Goal: Information Seeking & Learning: Learn about a topic

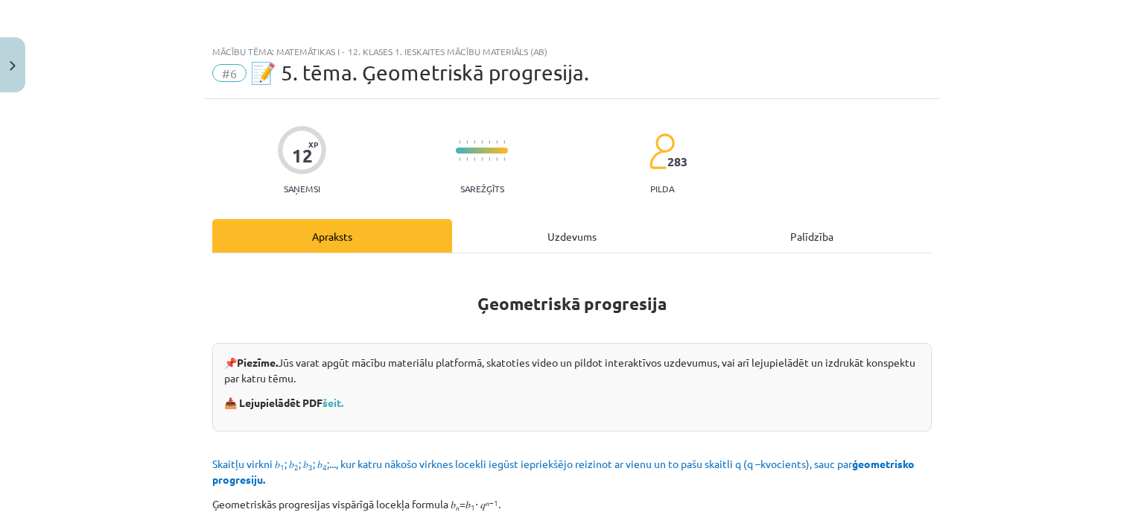
scroll to position [1657, 0]
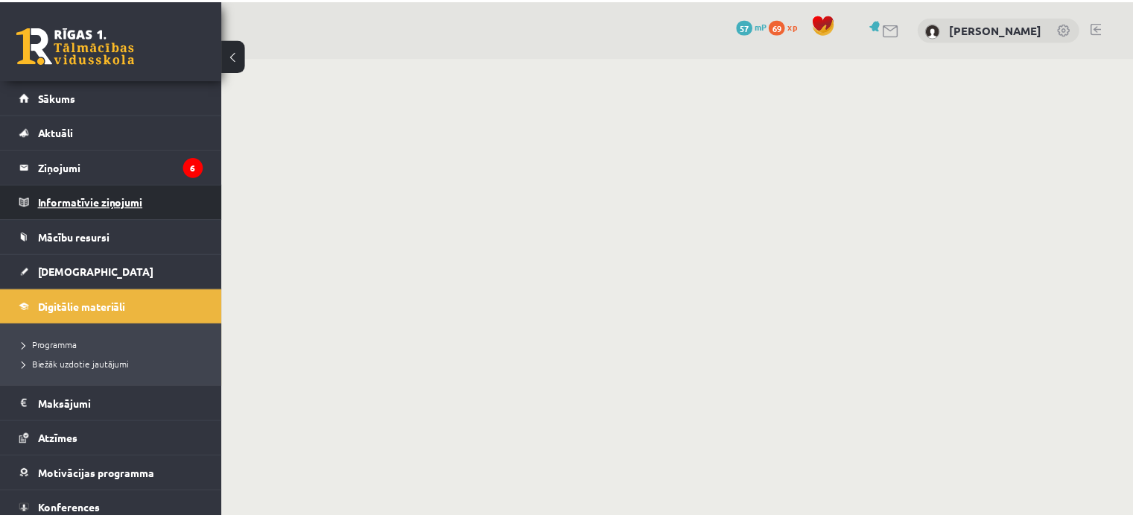
scroll to position [1052, 0]
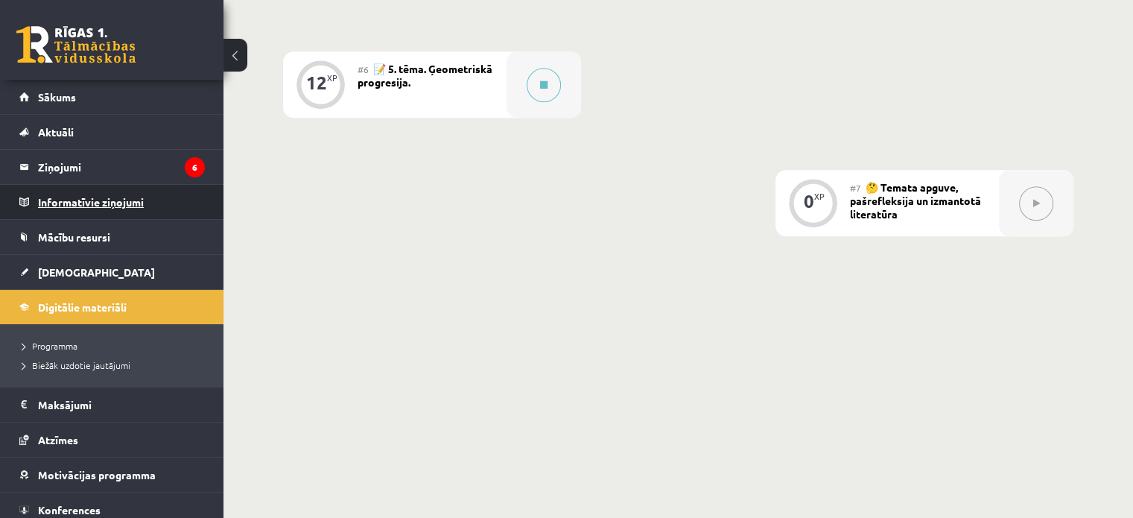
click at [48, 211] on legend "Informatīvie ziņojumi 0" at bounding box center [121, 202] width 167 height 34
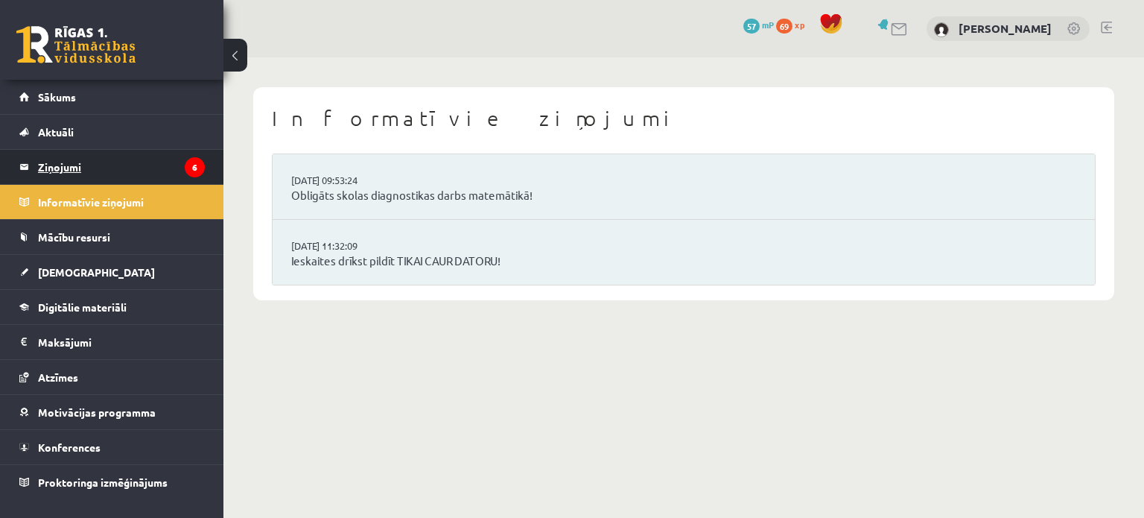
click at [57, 175] on legend "Ziņojumi 6" at bounding box center [121, 167] width 167 height 34
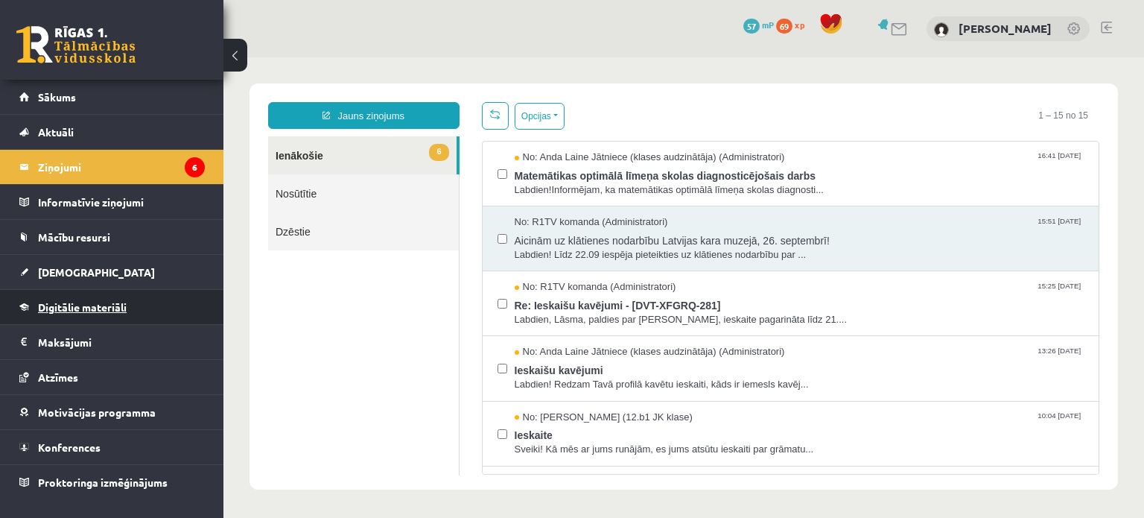
click at [83, 297] on link "Digitālie materiāli" at bounding box center [111, 307] width 185 height 34
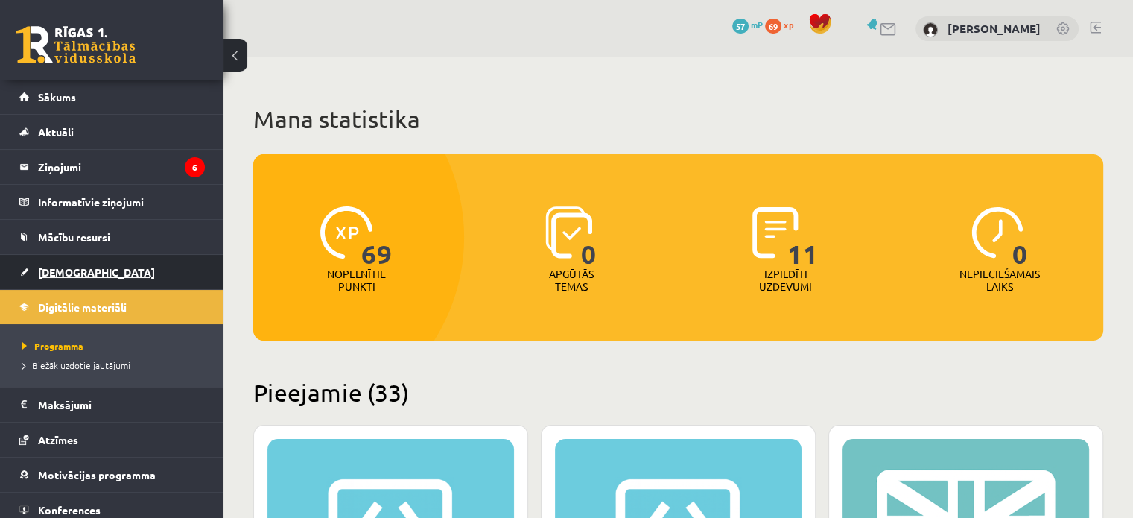
click at [60, 264] on link "[DEMOGRAPHIC_DATA]" at bounding box center [111, 272] width 185 height 34
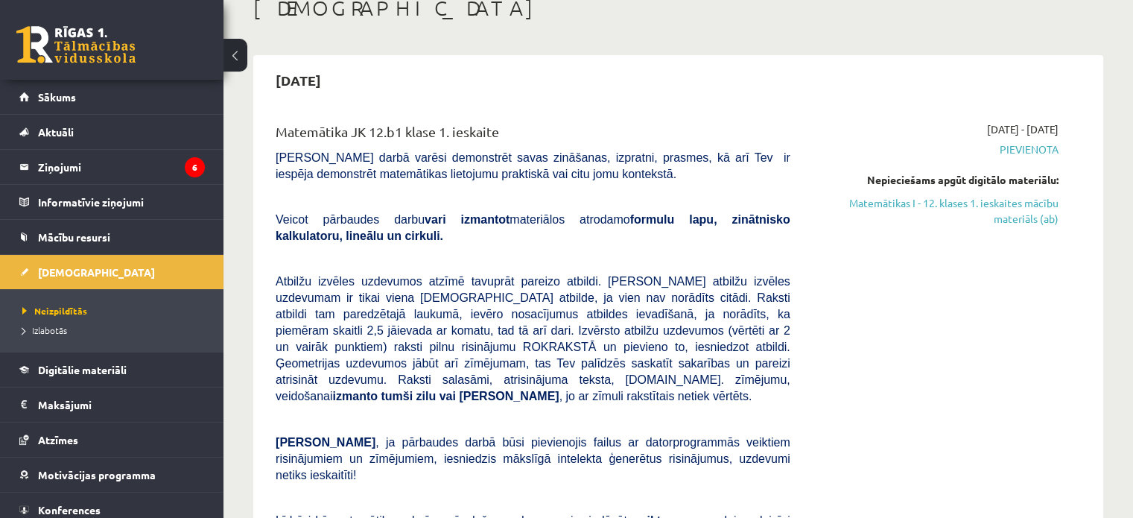
scroll to position [92, 0]
click at [900, 205] on link "Matemātikas I - 12. klases 1. ieskaites mācību materiāls (ab)" at bounding box center [936, 210] width 246 height 31
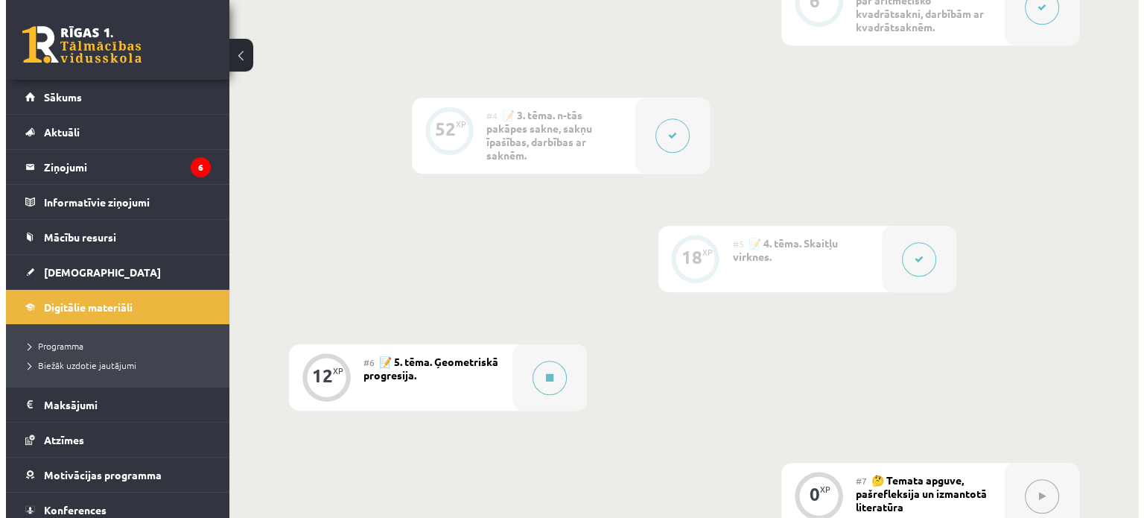
scroll to position [767, 0]
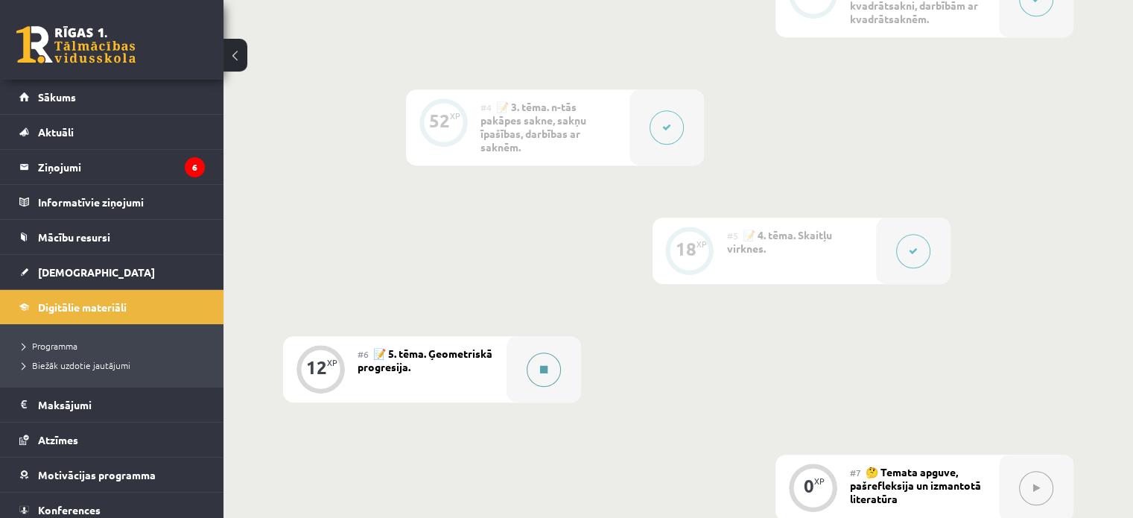
click at [542, 374] on icon at bounding box center [543, 369] width 7 height 9
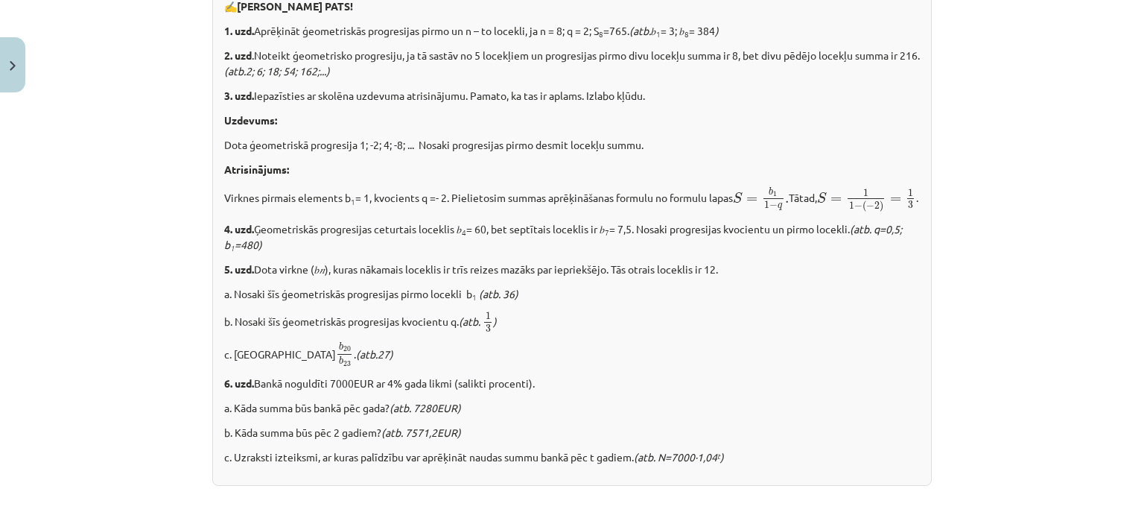
scroll to position [1663, 0]
click at [527, 352] on button at bounding box center [544, 369] width 34 height 34
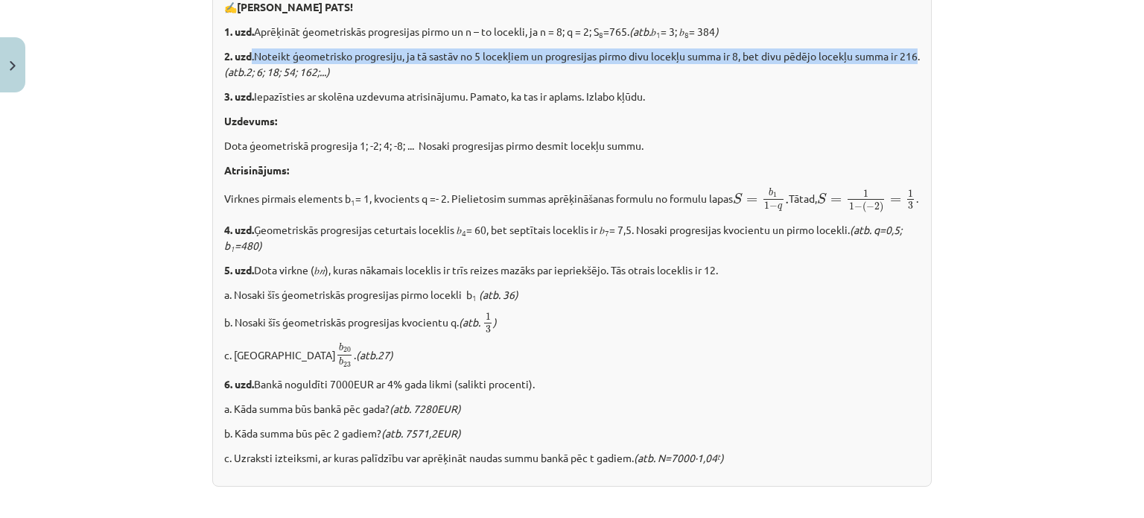
drag, startPoint x: 247, startPoint y: 50, endPoint x: 236, endPoint y: 69, distance: 22.4
click at [236, 69] on p "2. uzd .Noteikt ģeometrisko progresiju, ja tā sastāv no 5 locekļiem un progresi…" at bounding box center [572, 63] width 696 height 31
copy p ".Noteikt ģeometrisko progresiju, ja tā sastāv no 5 locekļiem un progresijas pir…"
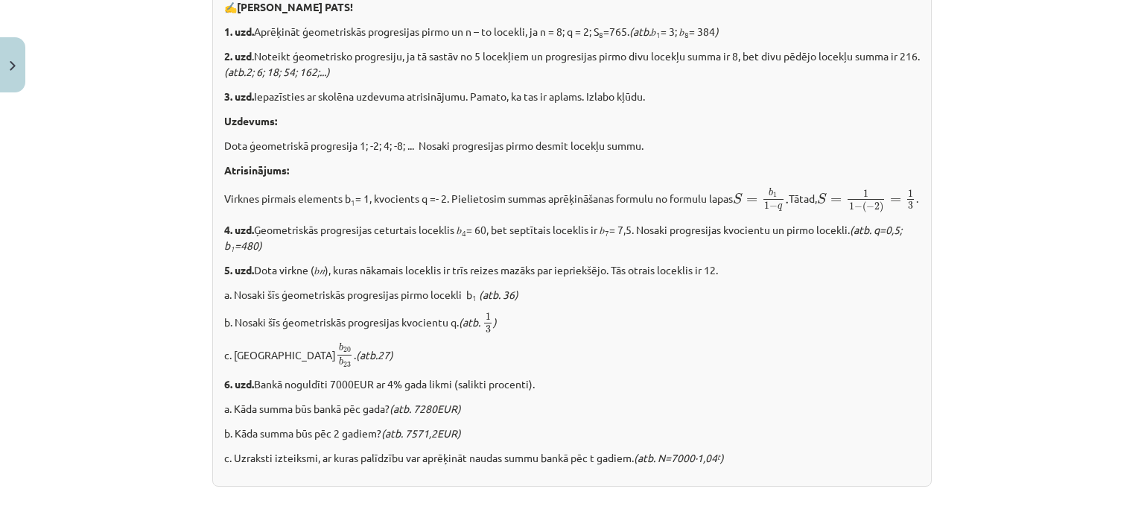
click at [386, 165] on p "Atrisinājums:" at bounding box center [572, 170] width 696 height 16
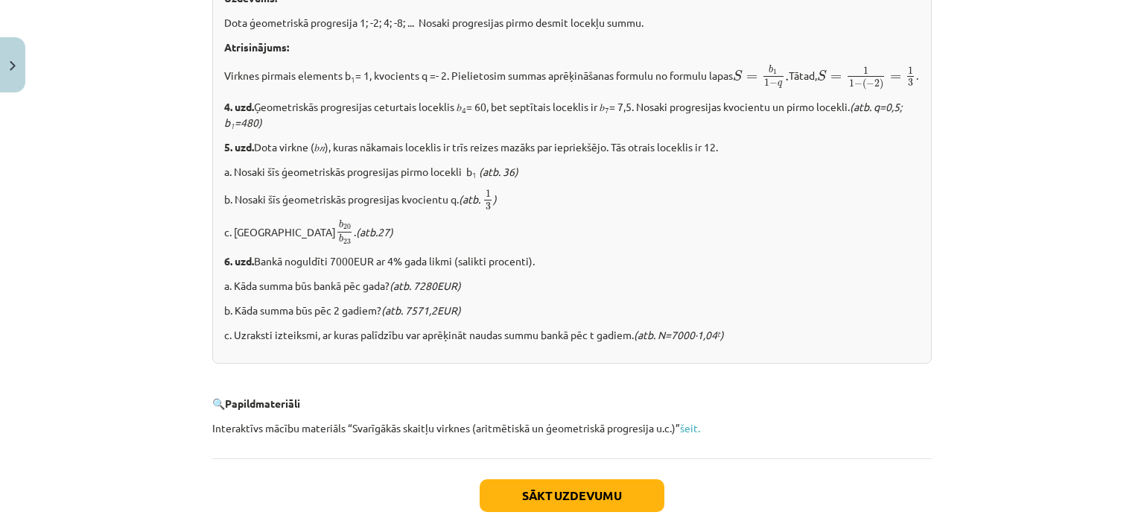
scroll to position [1786, 0]
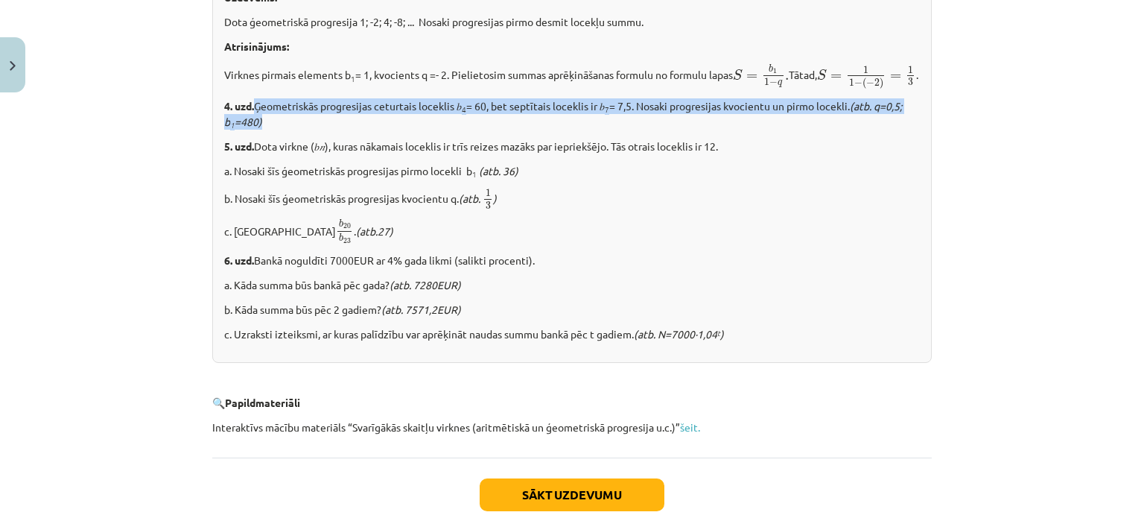
drag, startPoint x: 255, startPoint y: 123, endPoint x: 258, endPoint y: 142, distance: 19.7
click at [258, 130] on p "4. uzd. Ģeometriskās progresijas ceturtais loceklis 𝑏 4 = 60, bet septītais loc…" at bounding box center [572, 113] width 696 height 31
copy p "Ģeometriskās progresijas ceturtais loceklis 𝑏 4 = 60, bet septītais loceklis ir…"
click at [457, 112] on div "✍️ RISINI PATS! 1. uzd. Aprēķināt ģeometriskās progresijas pirmo un n – to loce…" at bounding box center [572, 113] width 720 height 499
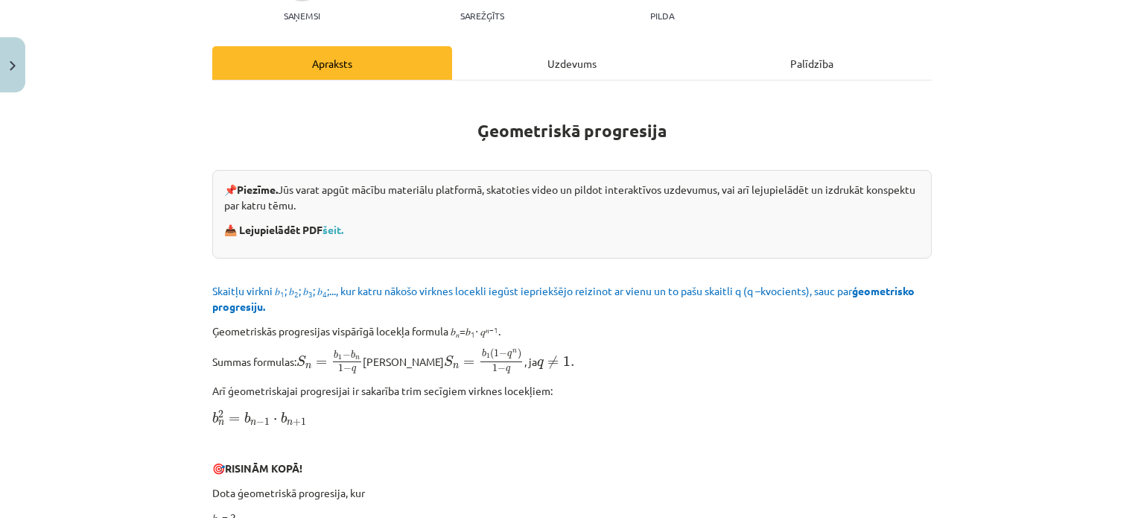
scroll to position [0, 0]
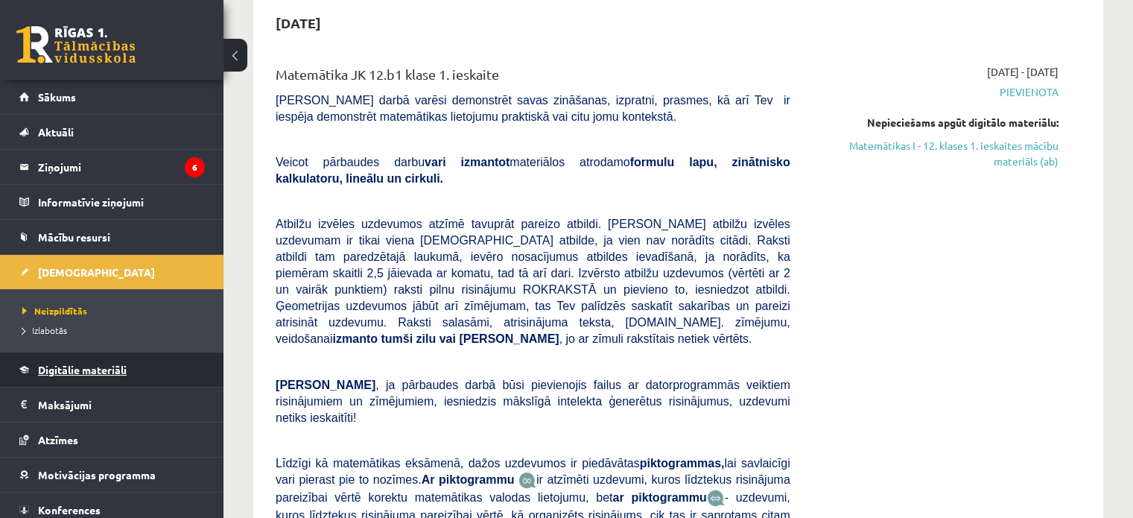
click at [67, 366] on span "Digitālie materiāli" at bounding box center [82, 369] width 89 height 13
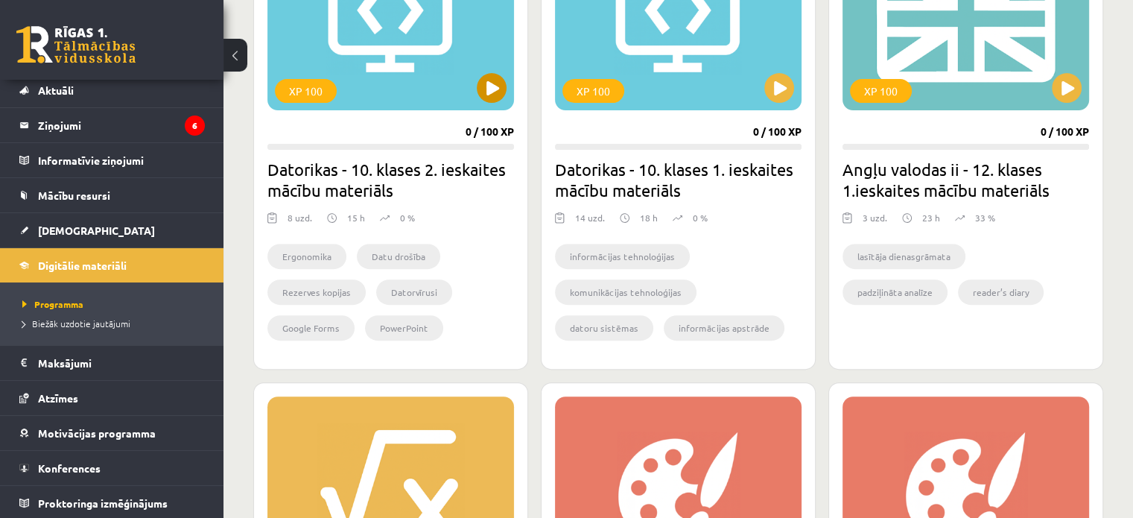
scroll to position [515, 0]
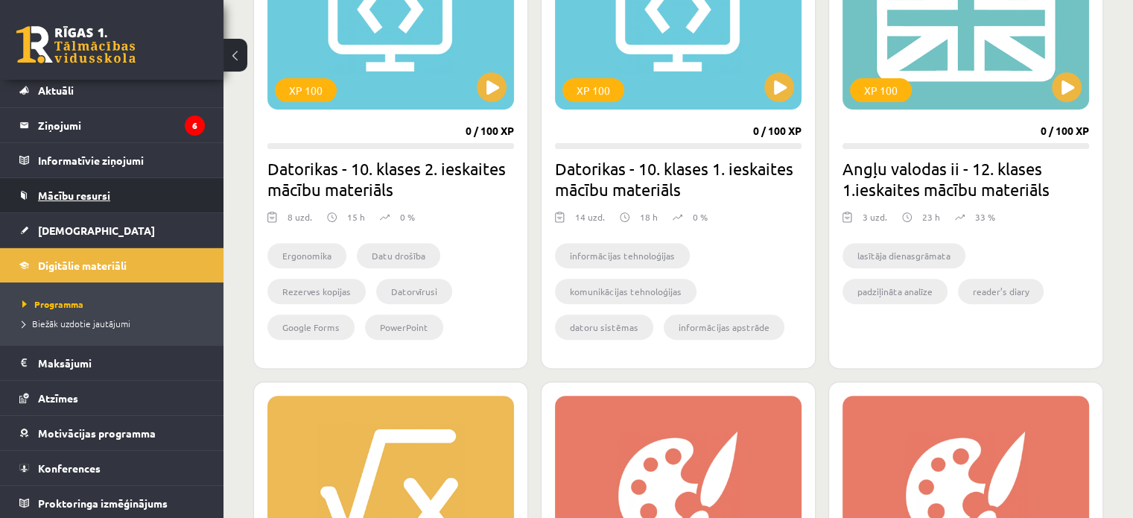
click at [92, 201] on link "Mācību resursi" at bounding box center [111, 195] width 185 height 34
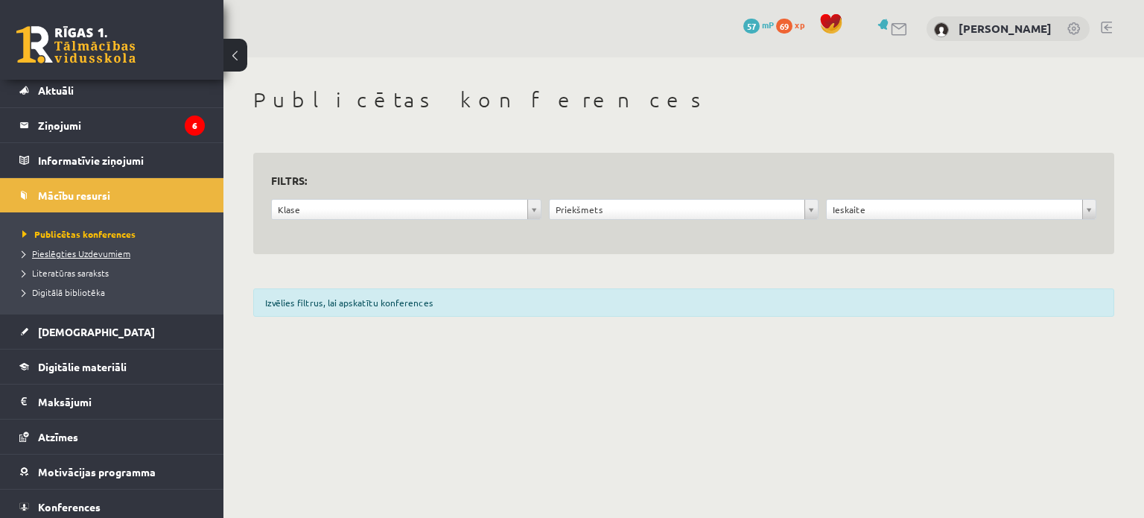
click at [76, 253] on span "Pieslēgties Uzdevumiem" at bounding box center [76, 253] width 108 height 12
